Goal: Task Accomplishment & Management: Manage account settings

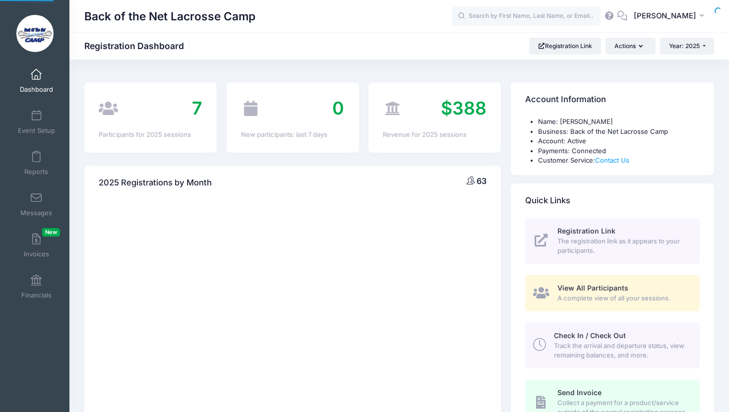
select select
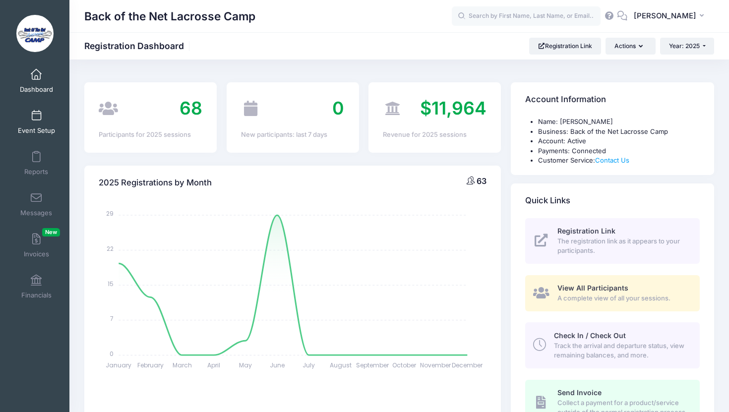
click at [39, 123] on link "Event Setup" at bounding box center [36, 122] width 47 height 35
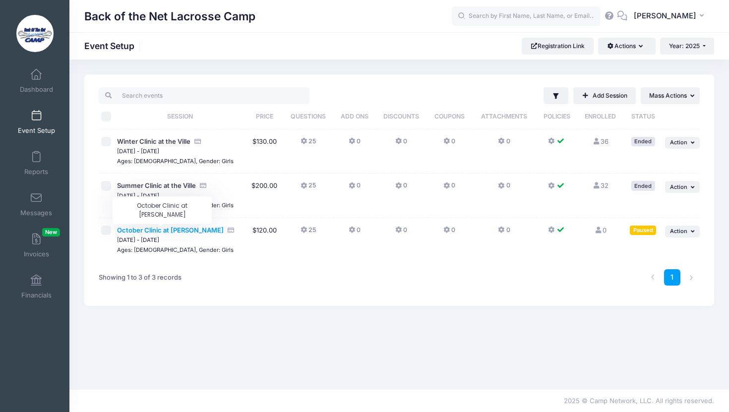
click at [161, 230] on span "October Clinic at [PERSON_NAME]" at bounding box center [170, 230] width 107 height 8
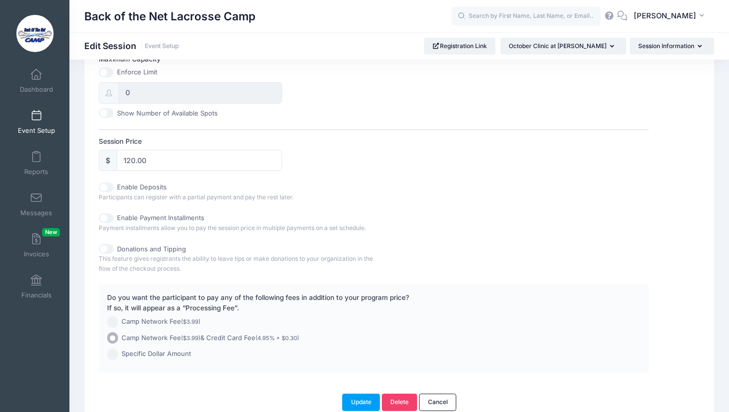
scroll to position [448, 0]
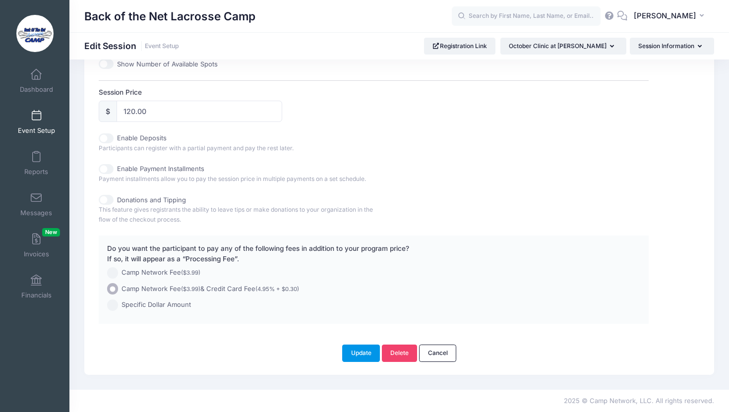
click at [360, 352] on button "Update" at bounding box center [361, 353] width 38 height 17
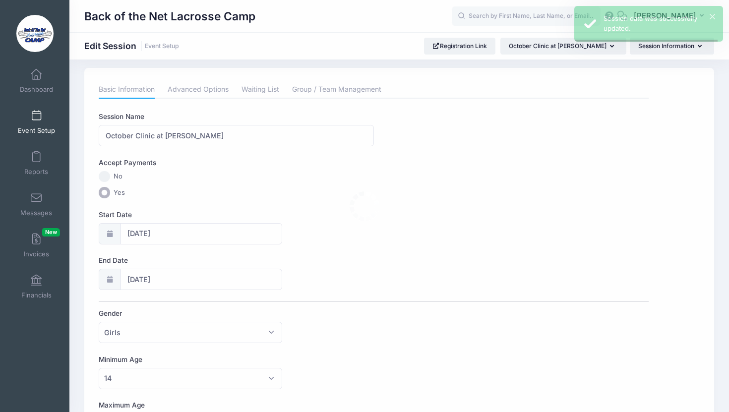
scroll to position [0, 0]
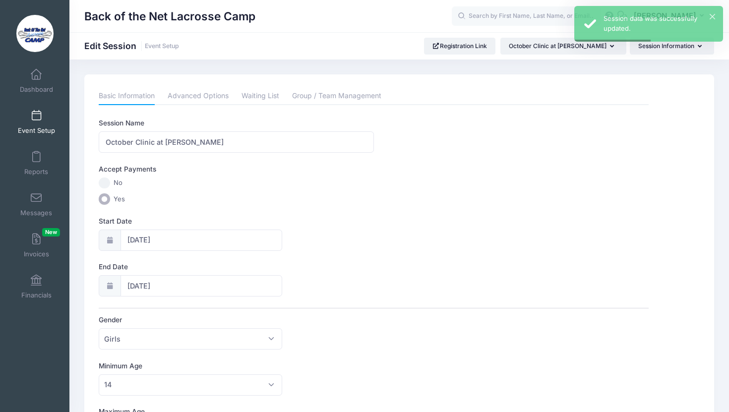
click at [36, 119] on span at bounding box center [36, 116] width 0 height 11
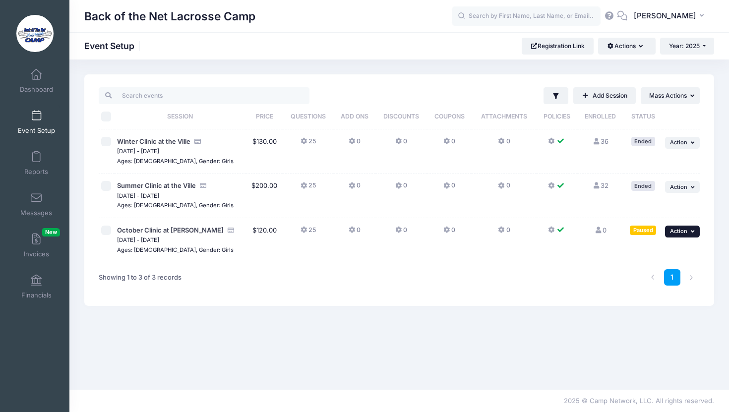
click at [683, 229] on span "Action" at bounding box center [678, 231] width 17 height 7
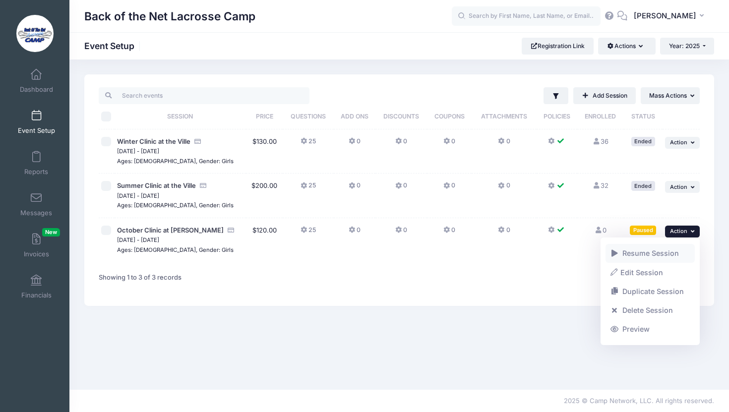
click at [637, 253] on link "Resume Session" at bounding box center [650, 253] width 90 height 19
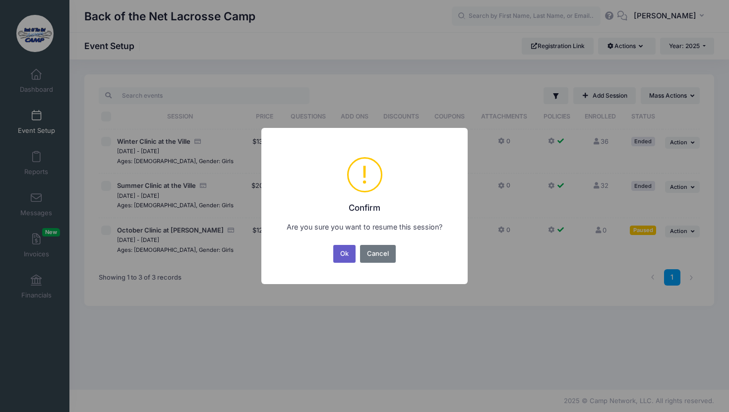
click at [346, 250] on button "Ok" at bounding box center [344, 254] width 23 height 18
